Goal: Task Accomplishment & Management: Manage account settings

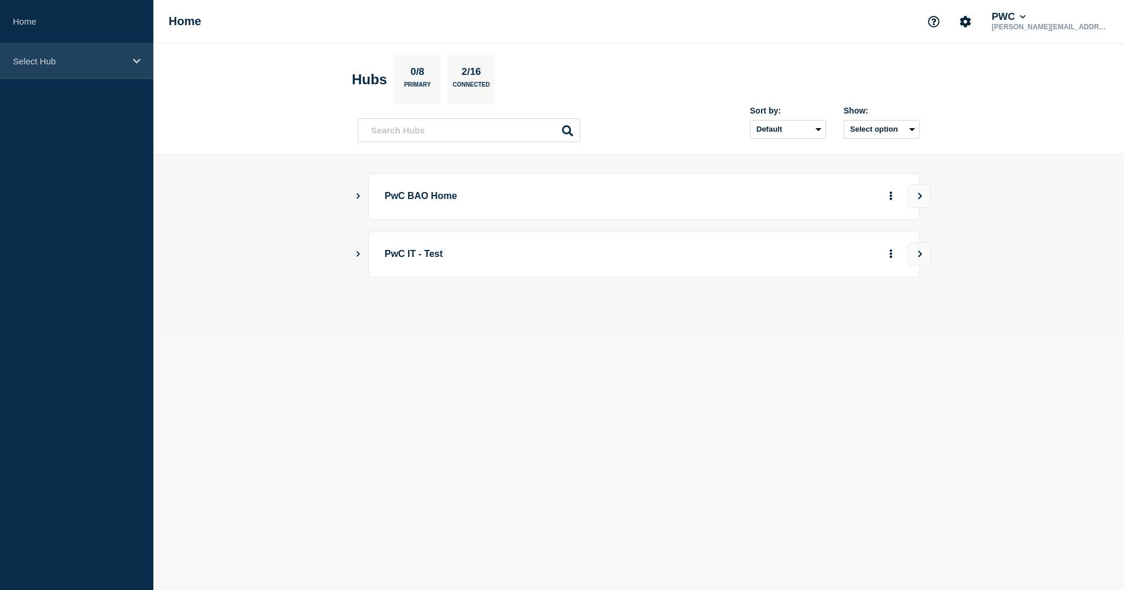
click at [138, 64] on icon at bounding box center [137, 61] width 8 height 9
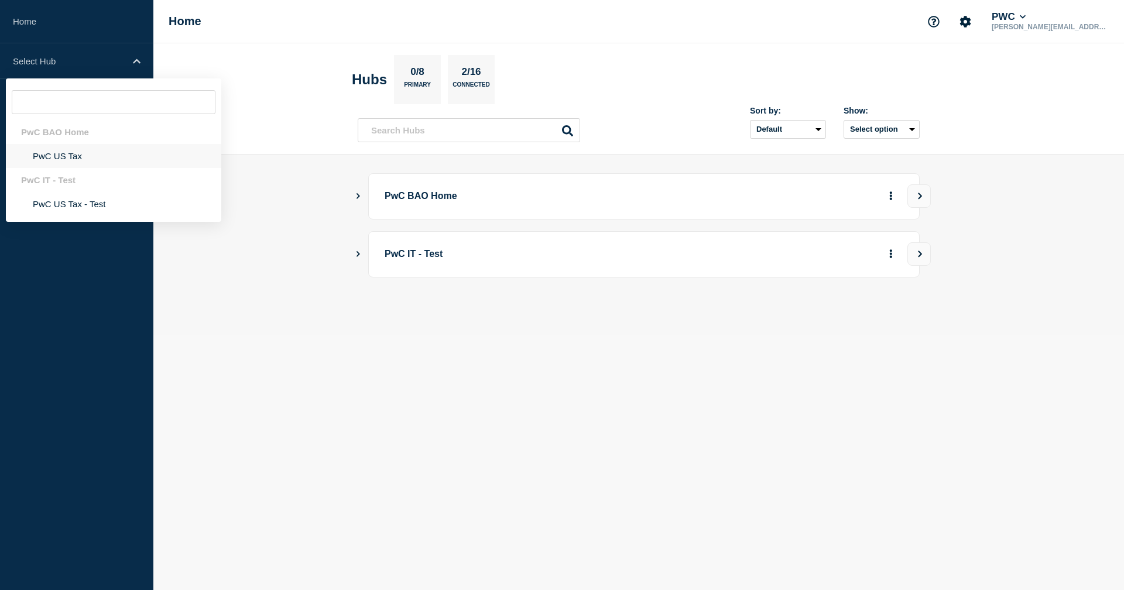
click at [54, 162] on li "PwC US Tax" at bounding box center [113, 156] width 215 height 24
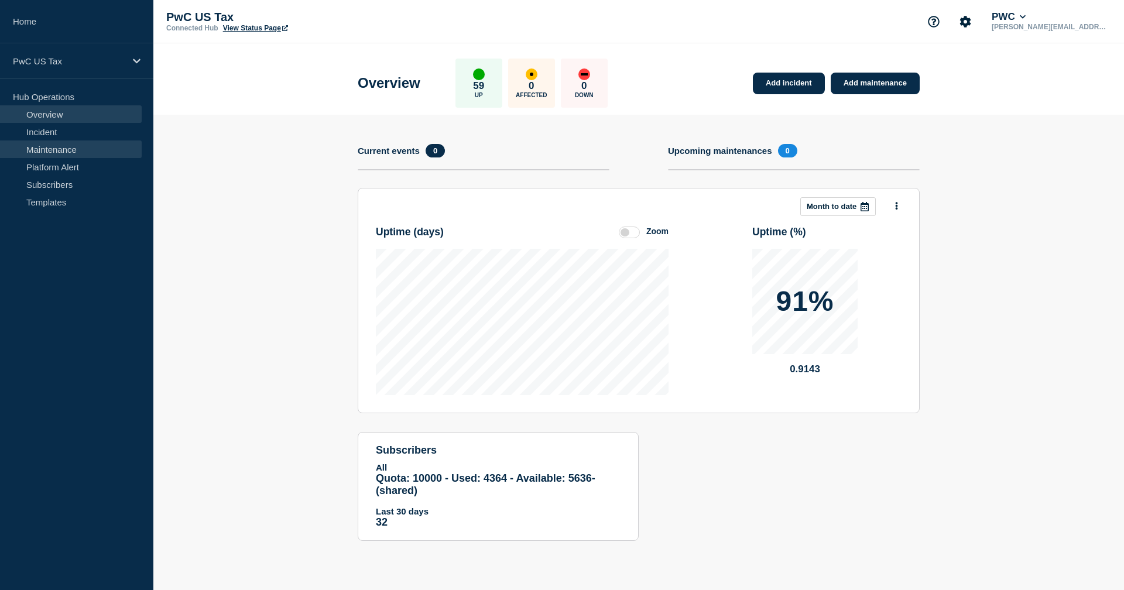
click at [56, 148] on link "Maintenance" at bounding box center [71, 150] width 142 height 18
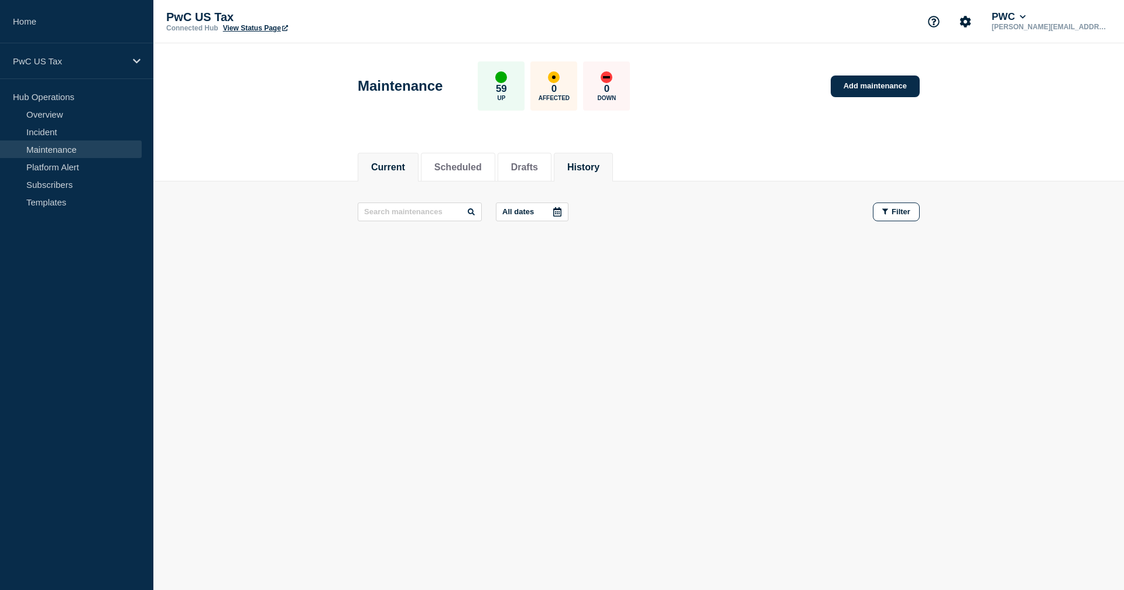
click at [586, 162] on button "History" at bounding box center [583, 167] width 32 height 11
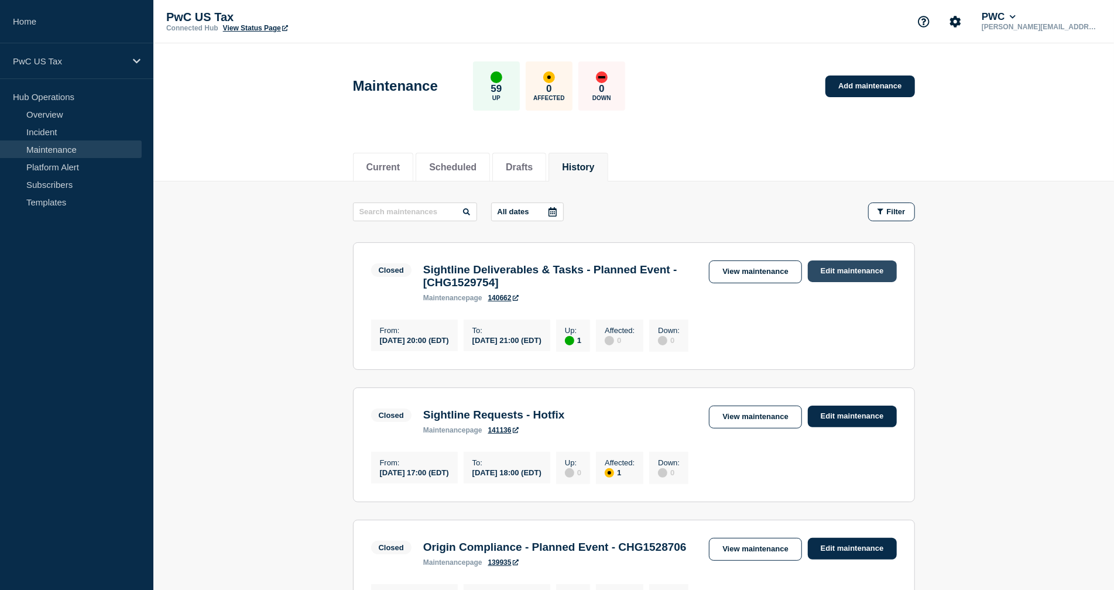
click at [857, 270] on link "Edit maintenance" at bounding box center [852, 272] width 89 height 22
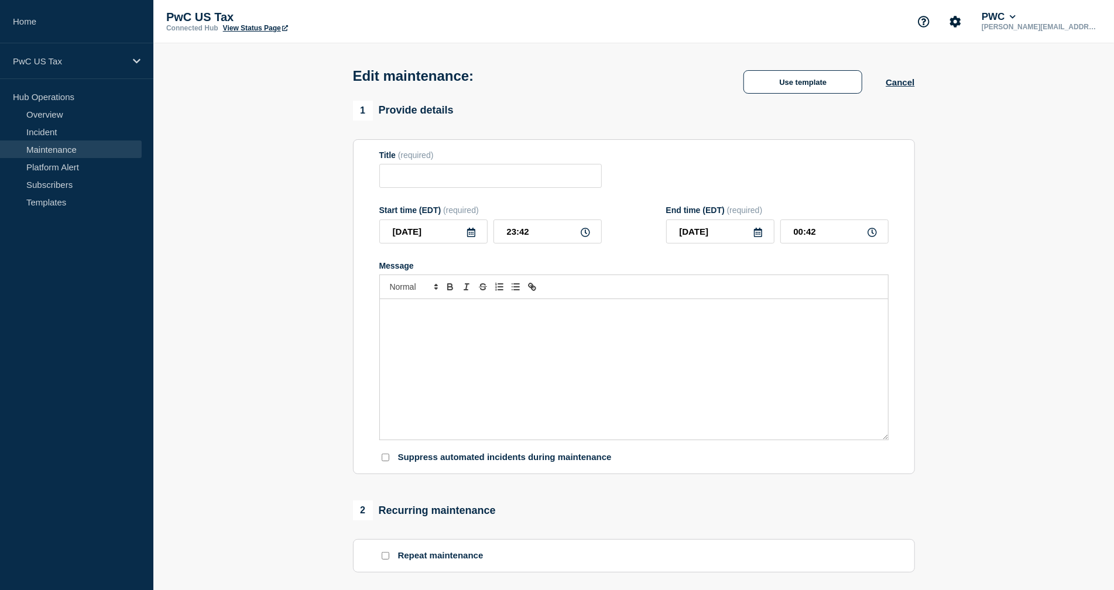
type input "Sightline Deliverables & Tasks - Planned Event - [CHG1529754]"
type input "20:00"
type input "[DATE]"
type input "21:00"
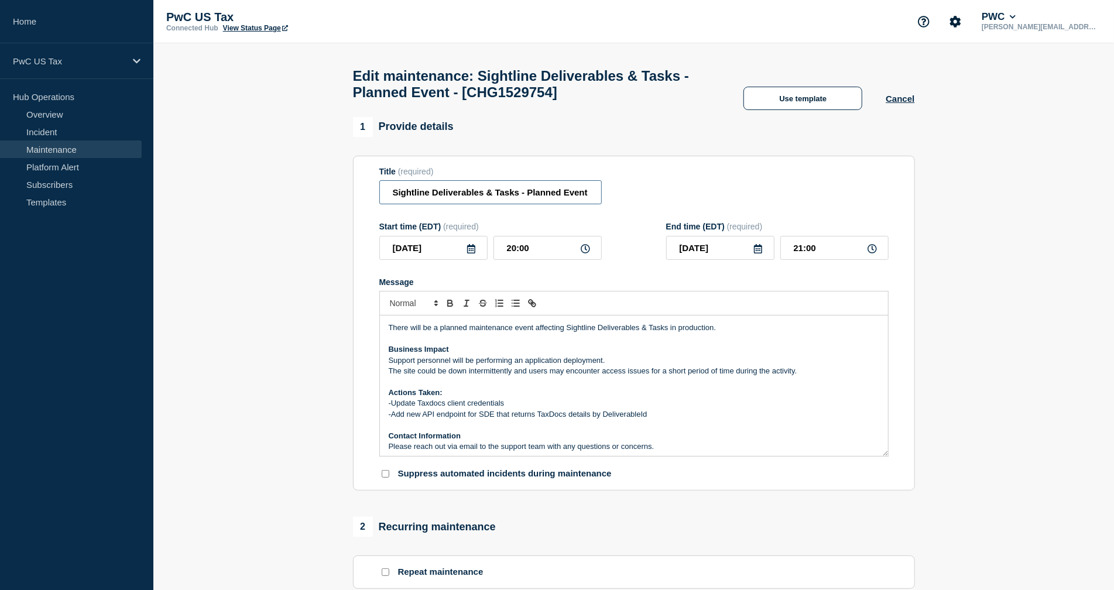
click at [582, 204] on input "Sightline Deliverables & Tasks - Planned Event - [CHG1529754]" at bounding box center [490, 192] width 223 height 24
click at [549, 198] on input "Sightline Deliverables & Tasks - Planned Event - [CHG1529754]" at bounding box center [490, 192] width 223 height 24
drag, startPoint x: 549, startPoint y: 198, endPoint x: 668, endPoint y: 200, distance: 119.5
click at [668, 200] on div "Title (required) Sightline Deliverables & Tasks - Planned Event - [CHG1529754]" at bounding box center [633, 186] width 509 height 38
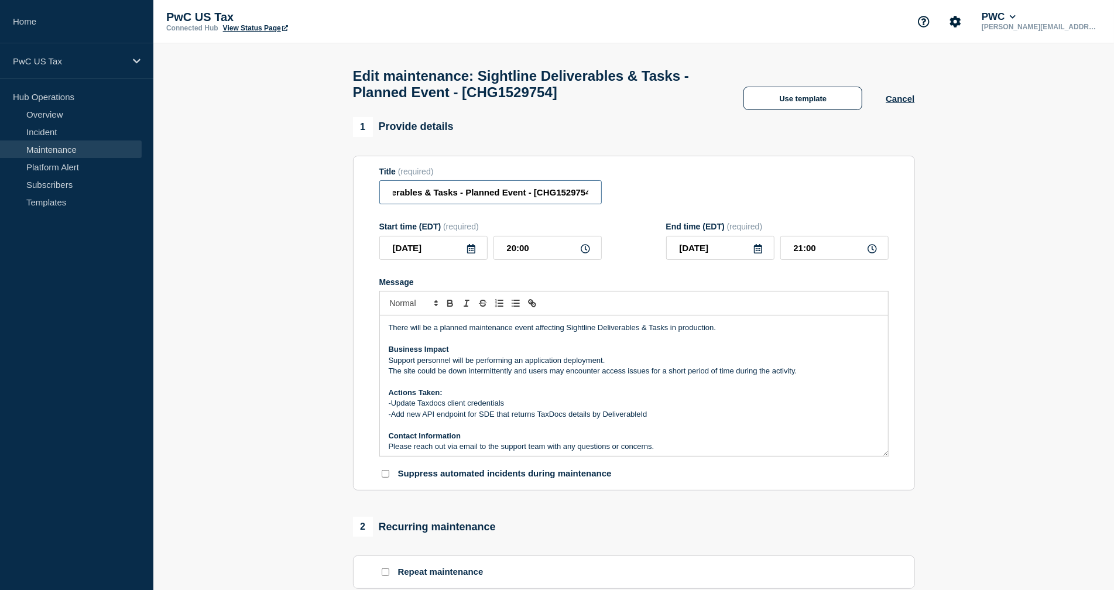
click at [528, 200] on input "Sightline Deliverables & Tasks - Planned Event - [CHG1529754]" at bounding box center [490, 192] width 223 height 24
drag, startPoint x: 537, startPoint y: 199, endPoint x: 660, endPoint y: 200, distance: 123.5
click at [660, 200] on div "Title (required) Sightline Deliverables & Tasks - Planned Event - (Completed) -…" at bounding box center [633, 186] width 509 height 38
type input "Sightline Deliverables & Tasks - Planned Event - (Completed) - [CHG1529754]"
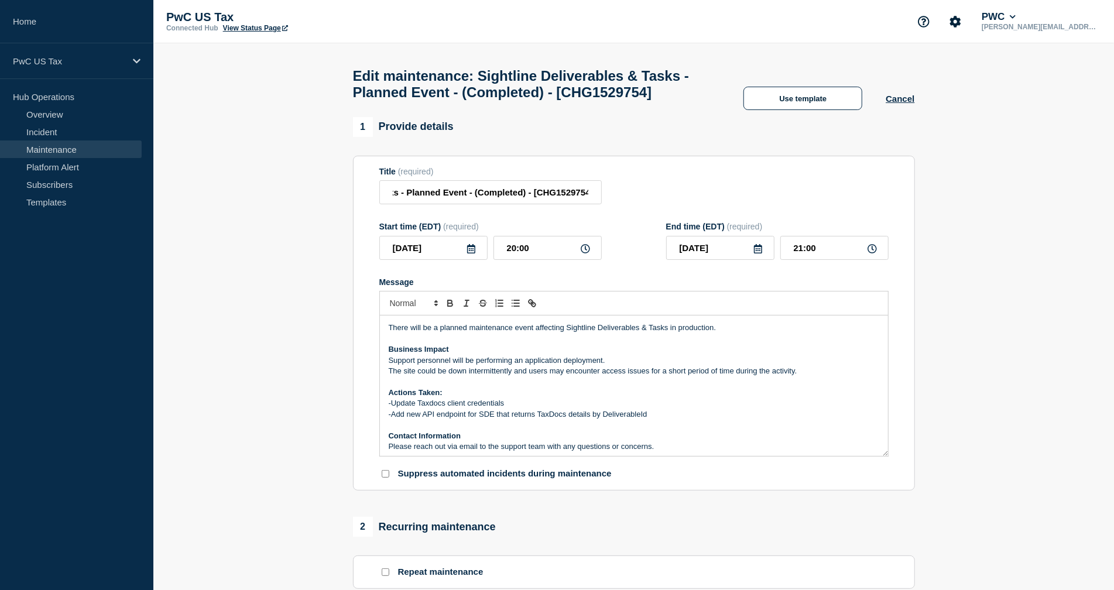
scroll to position [0, 0]
click at [639, 194] on div "Title (required) Sightline Deliverables & Tasks - Planned Event - (Completed) -…" at bounding box center [633, 186] width 509 height 38
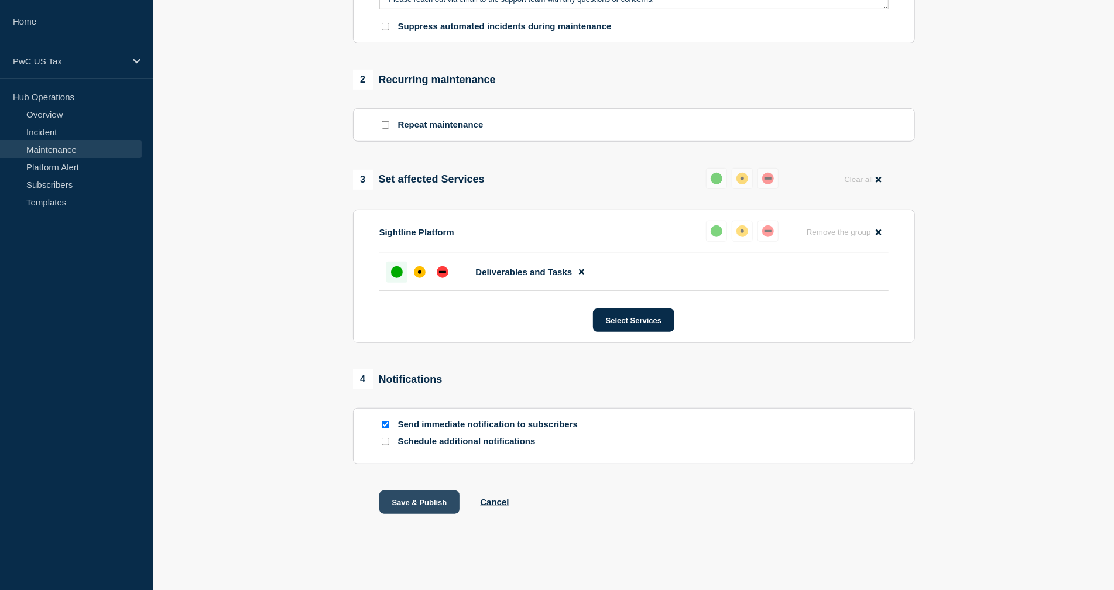
click at [422, 502] on button "Save & Publish" at bounding box center [419, 502] width 81 height 23
